Goal: Task Accomplishment & Management: Manage account settings

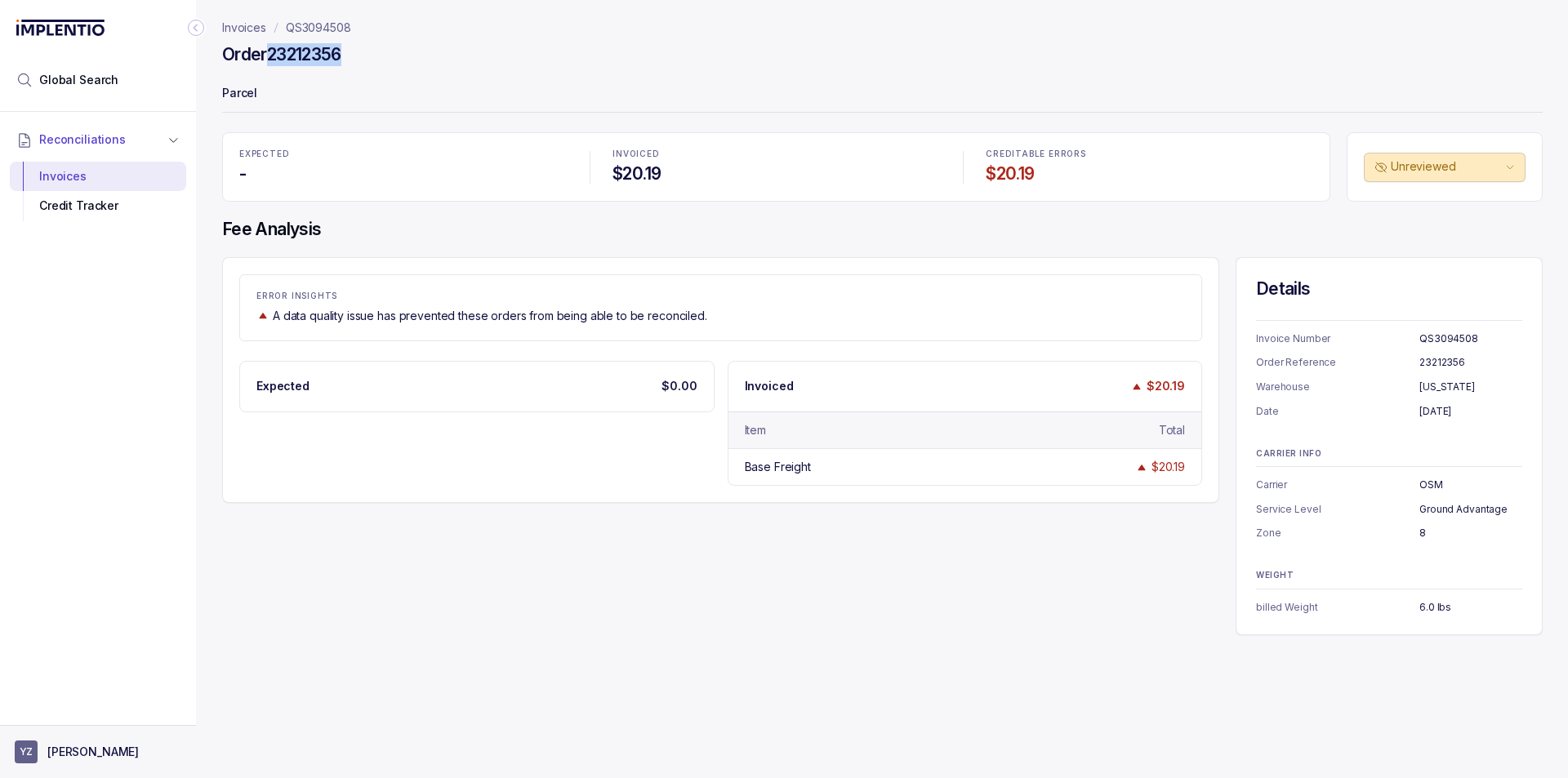
click at [90, 762] on button "YZ [PERSON_NAME]" at bounding box center [98, 753] width 166 height 23
click at [81, 710] on p "Logout" at bounding box center [108, 717] width 135 height 16
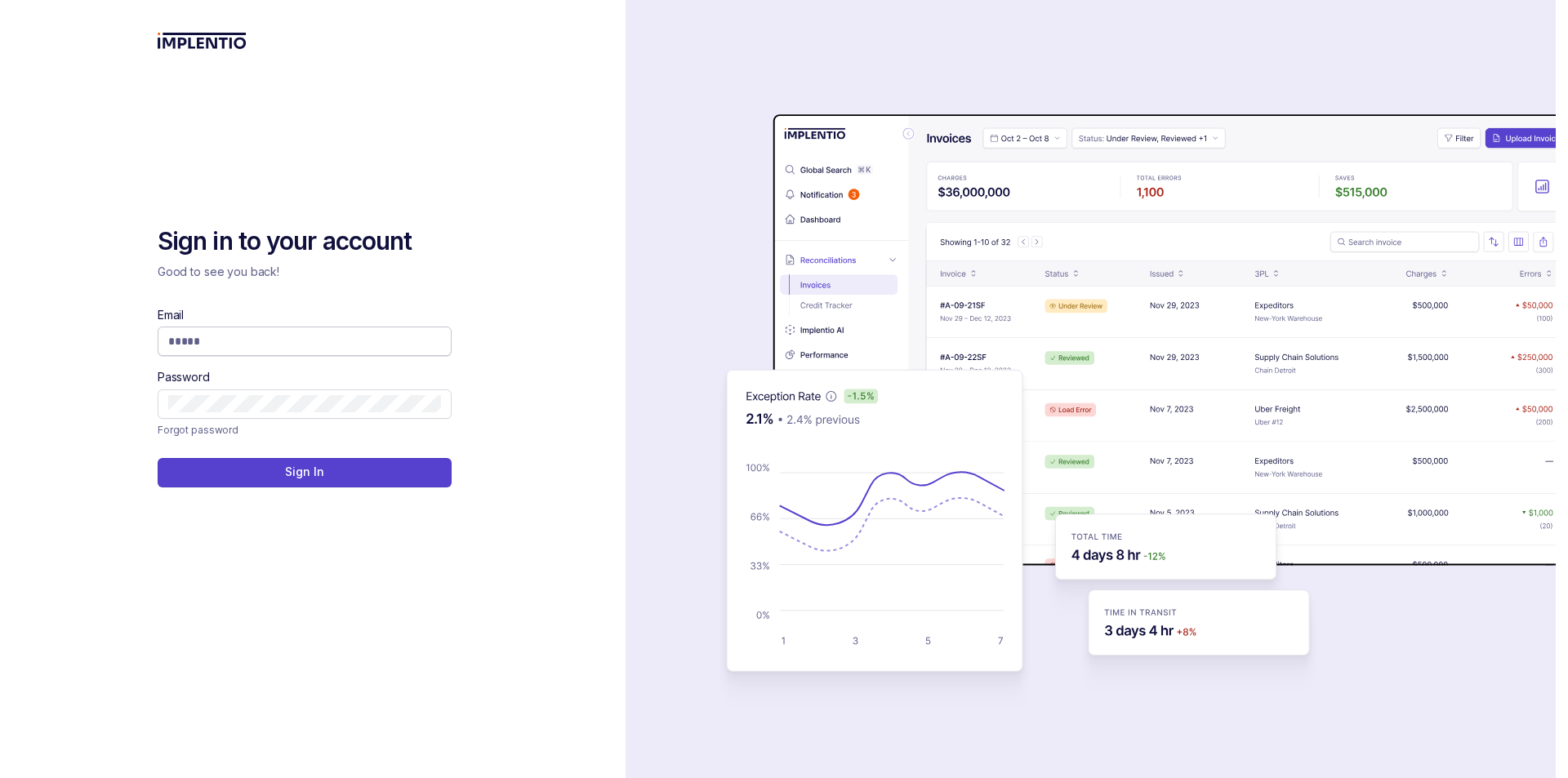
click at [254, 331] on span at bounding box center [305, 341] width 294 height 29
click at [262, 340] on input "Email" at bounding box center [305, 341] width 273 height 16
drag, startPoint x: 312, startPoint y: 569, endPoint x: 333, endPoint y: 431, distance: 139.6
click at [318, 562] on div "Sign in to your account Good to see you back! Email Password Forgot password Si…" at bounding box center [313, 485] width 310 height 520
click at [327, 350] on span at bounding box center [305, 341] width 294 height 29
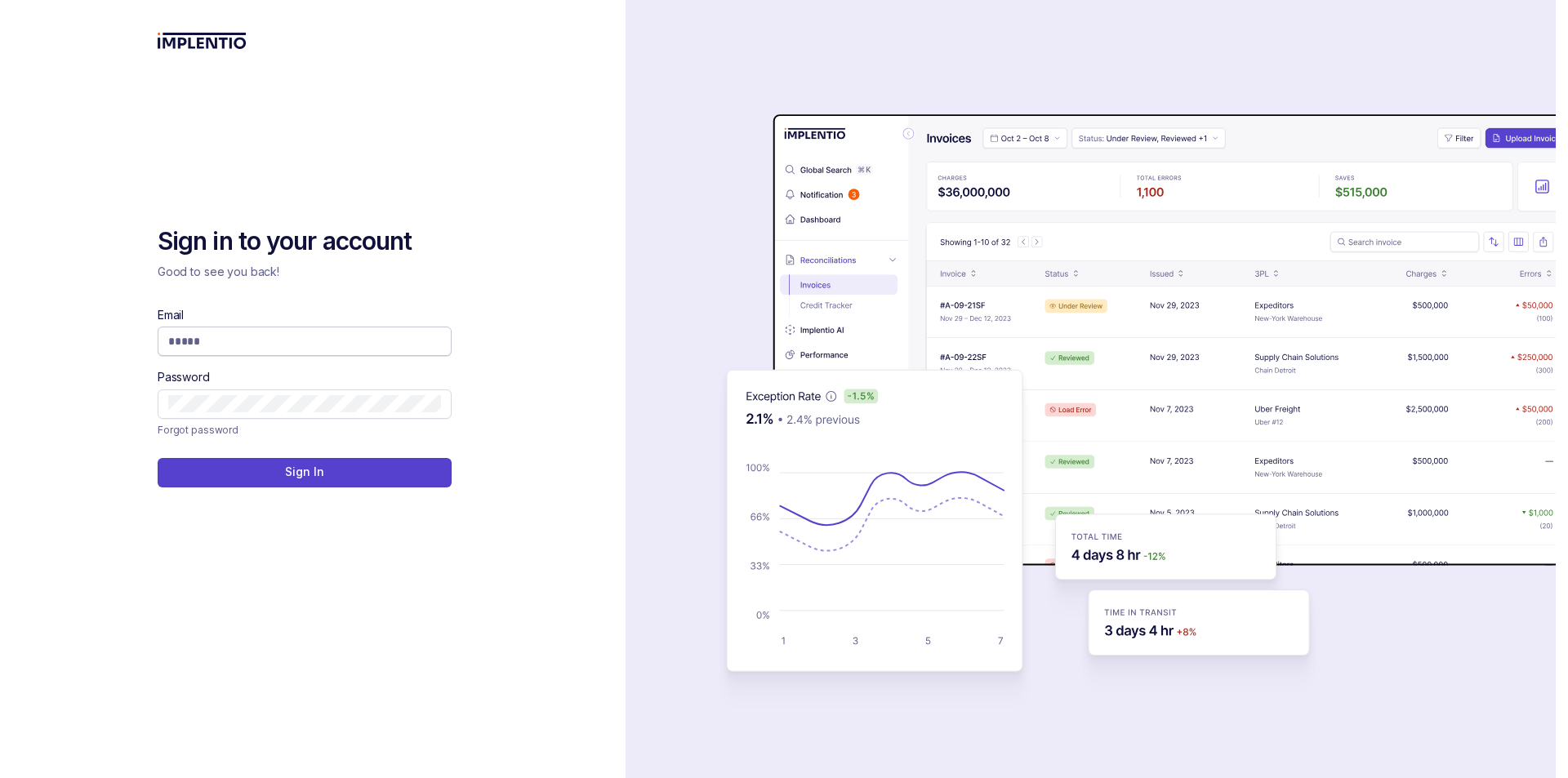
click at [324, 347] on input "Email" at bounding box center [305, 341] width 273 height 16
click at [323, 341] on input "Email" at bounding box center [305, 341] width 273 height 16
type input "*"
type input "**********"
